Goal: Information Seeking & Learning: Check status

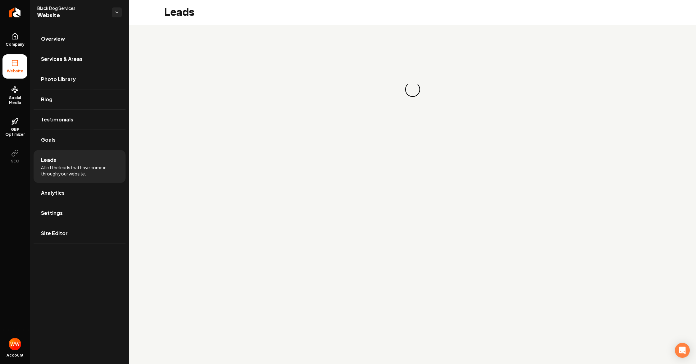
click at [53, 166] on span "All of the leads that have come in through your website." at bounding box center [79, 170] width 77 height 12
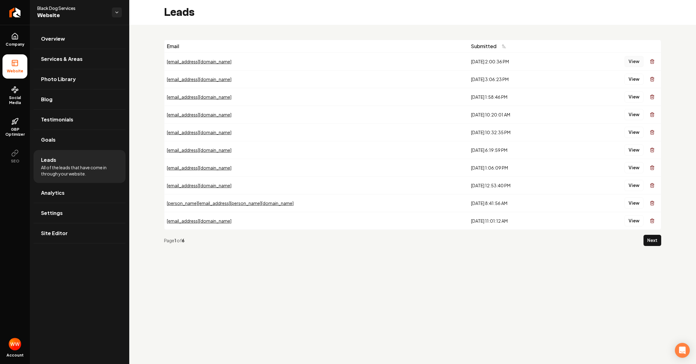
click at [634, 62] on button "View" at bounding box center [634, 61] width 19 height 11
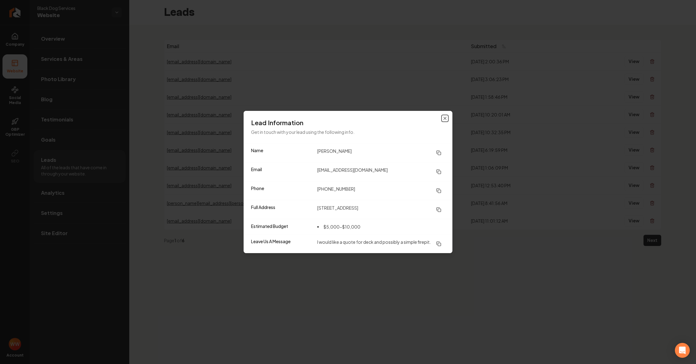
drag, startPoint x: 446, startPoint y: 116, endPoint x: 439, endPoint y: 123, distance: 10.8
click at [446, 117] on icon "button" at bounding box center [445, 118] width 2 height 2
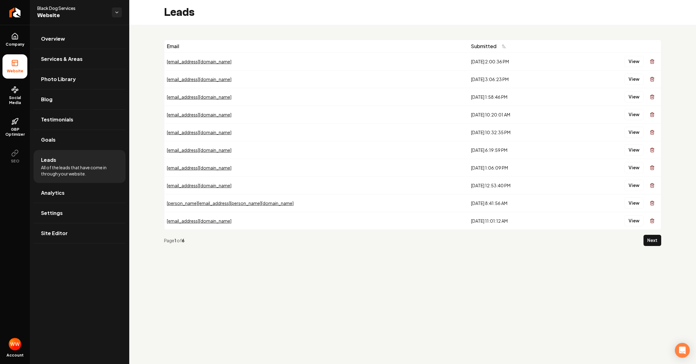
click at [661, 240] on div "Email Submitted [EMAIL_ADDRESS][DOMAIN_NAME] [DATE] 2:00:36 PM View [EMAIL_ADDR…" at bounding box center [412, 145] width 567 height 241
click at [657, 242] on button "Next" at bounding box center [653, 240] width 18 height 11
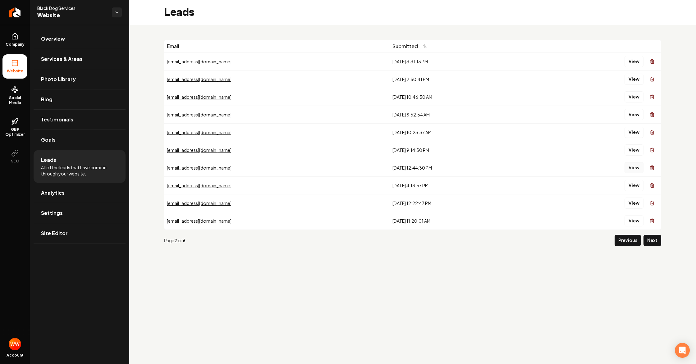
click at [634, 168] on button "View" at bounding box center [634, 167] width 19 height 11
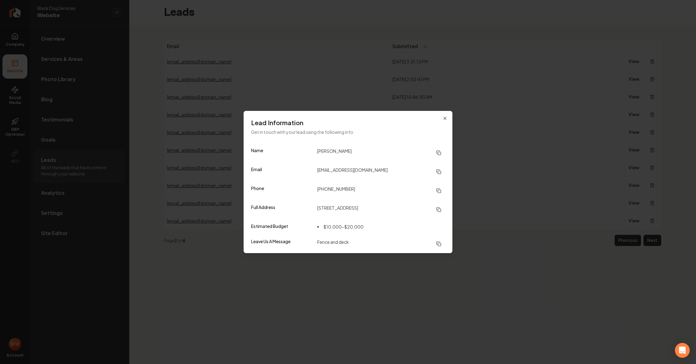
click at [437, 151] on icon at bounding box center [438, 152] width 5 height 5
drag, startPoint x: 438, startPoint y: 190, endPoint x: 394, endPoint y: 165, distance: 50.4
click at [438, 189] on icon at bounding box center [438, 190] width 5 height 5
drag, startPoint x: 438, startPoint y: 170, endPoint x: 380, endPoint y: 144, distance: 63.6
click at [438, 170] on icon at bounding box center [438, 171] width 5 height 5
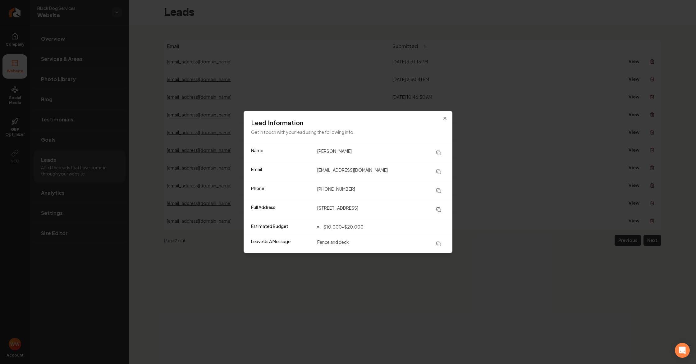
click at [438, 208] on icon at bounding box center [438, 209] width 5 height 5
